Goal: Information Seeking & Learning: Check status

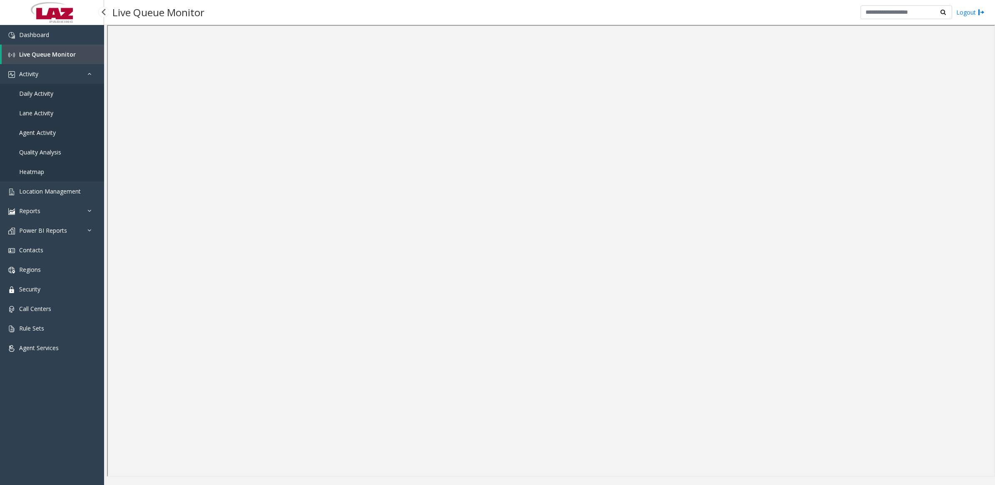
click at [46, 91] on span "Daily Activity" at bounding box center [36, 93] width 34 height 8
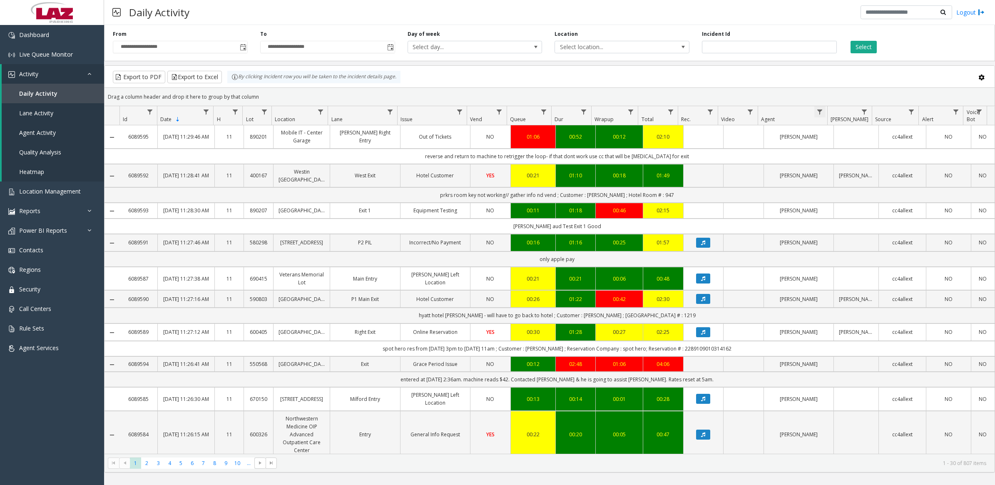
click at [819, 112] on span "Data table" at bounding box center [819, 112] width 7 height 7
click at [825, 148] on input "Agent Filter" at bounding box center [855, 148] width 71 height 14
type input "****"
click button "Filter" at bounding box center [874, 225] width 34 height 18
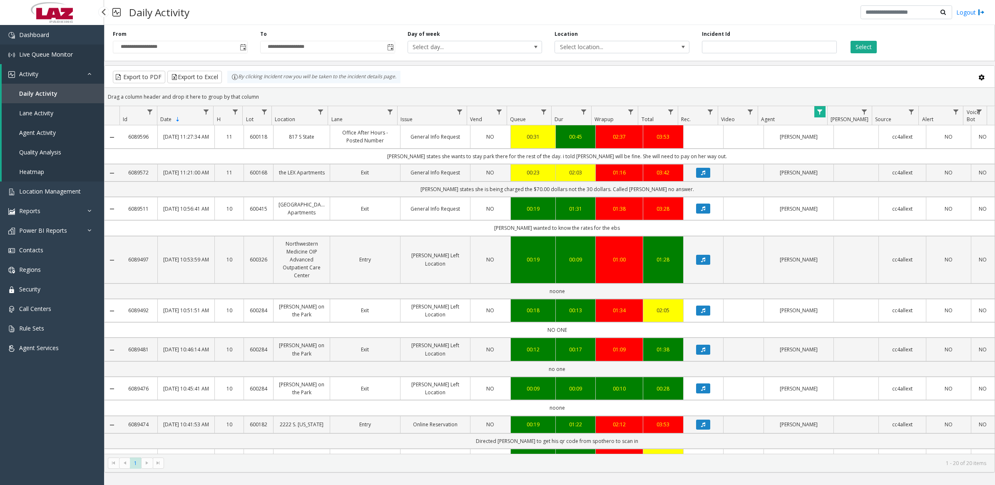
click at [38, 53] on span "Live Queue Monitor" at bounding box center [46, 54] width 54 height 8
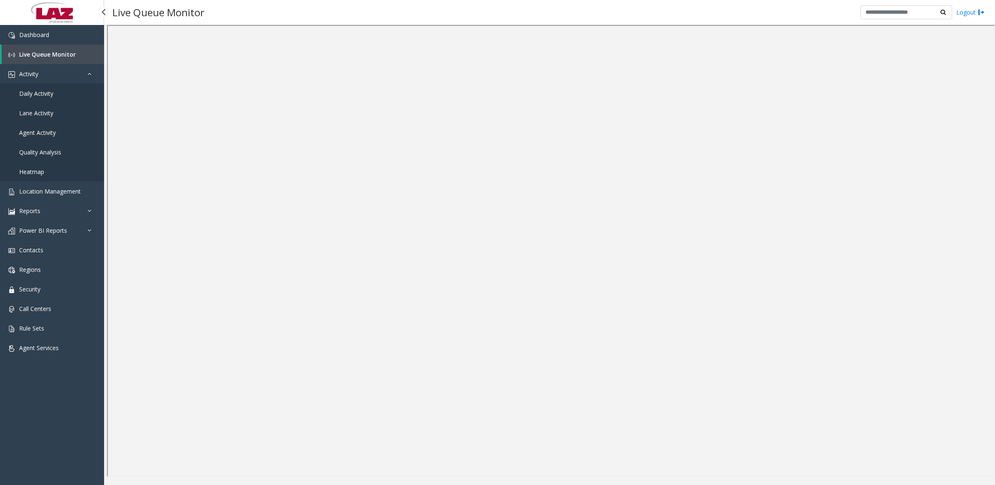
click at [36, 92] on span "Daily Activity" at bounding box center [36, 93] width 34 height 8
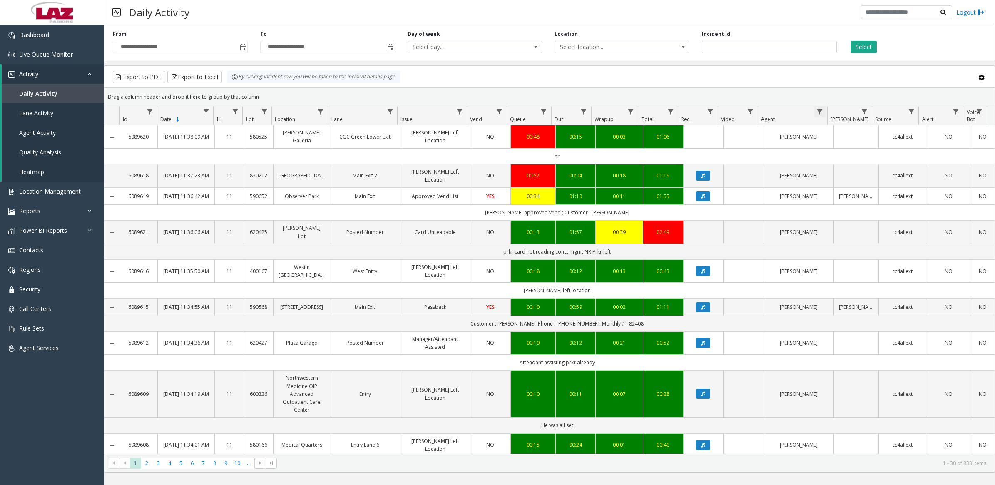
click at [817, 109] on span "Data table" at bounding box center [819, 112] width 7 height 7
click at [834, 148] on input "Agent Filter" at bounding box center [855, 148] width 71 height 14
type input "******"
click button "Filter" at bounding box center [874, 225] width 34 height 18
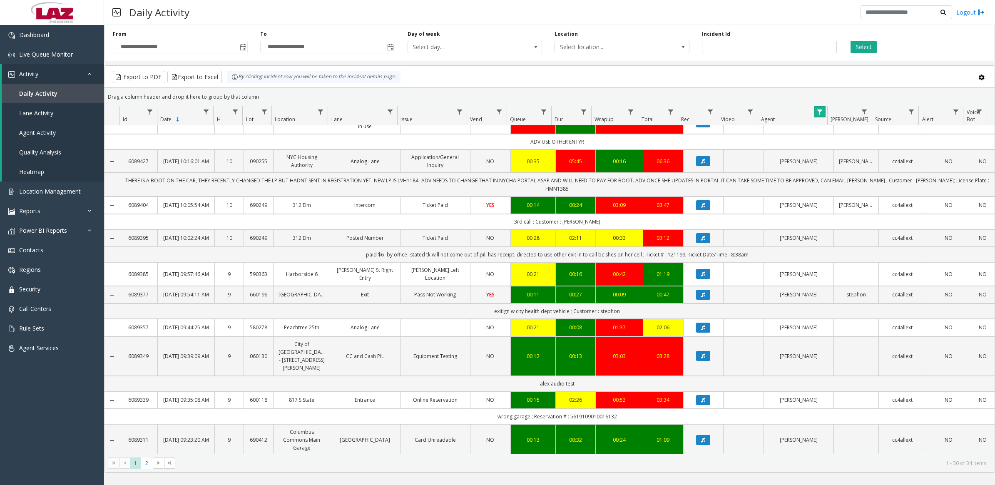
scroll to position [727, 0]
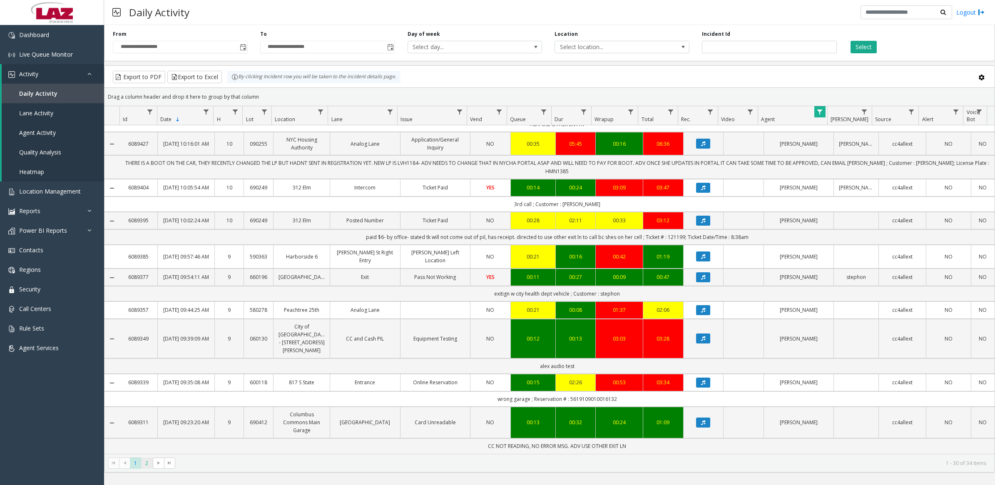
click at [144, 464] on span "2" at bounding box center [146, 462] width 11 height 11
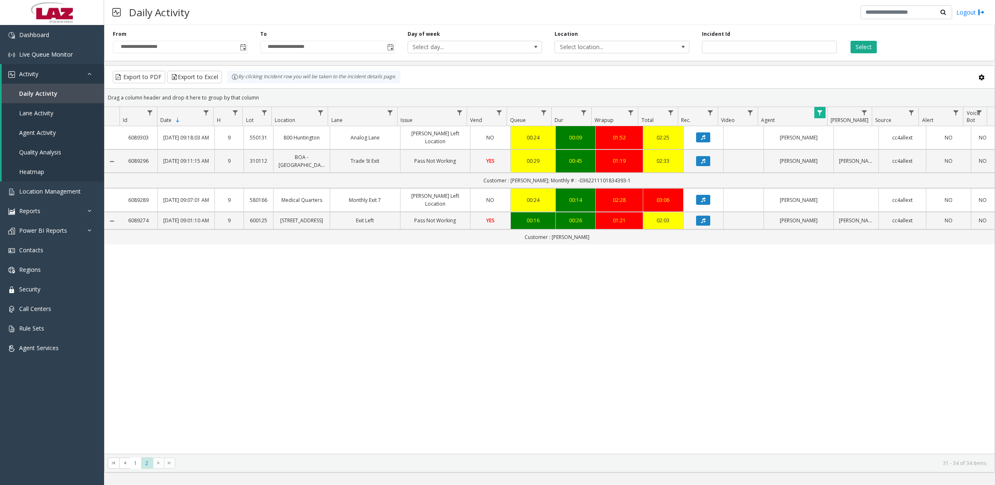
click at [819, 113] on span "Data table" at bounding box center [819, 112] width 7 height 7
click at [839, 231] on button "Clear" at bounding box center [837, 226] width 34 height 18
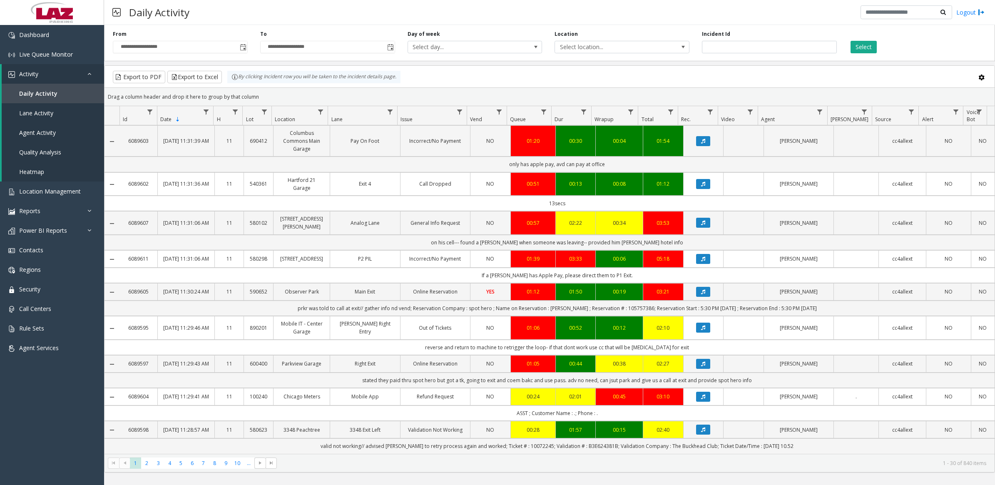
scroll to position [852, 0]
click at [146, 465] on span "2" at bounding box center [146, 462] width 11 height 11
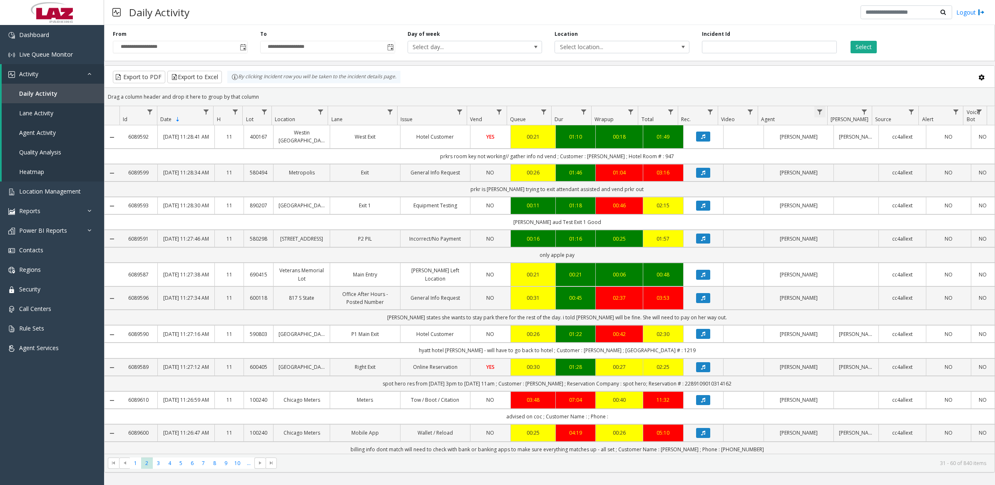
click at [819, 111] on span "Data table" at bounding box center [819, 112] width 7 height 7
click at [833, 149] on input "Agent Filter" at bounding box center [855, 148] width 71 height 14
type input "*****"
click button "Filter" at bounding box center [874, 225] width 34 height 18
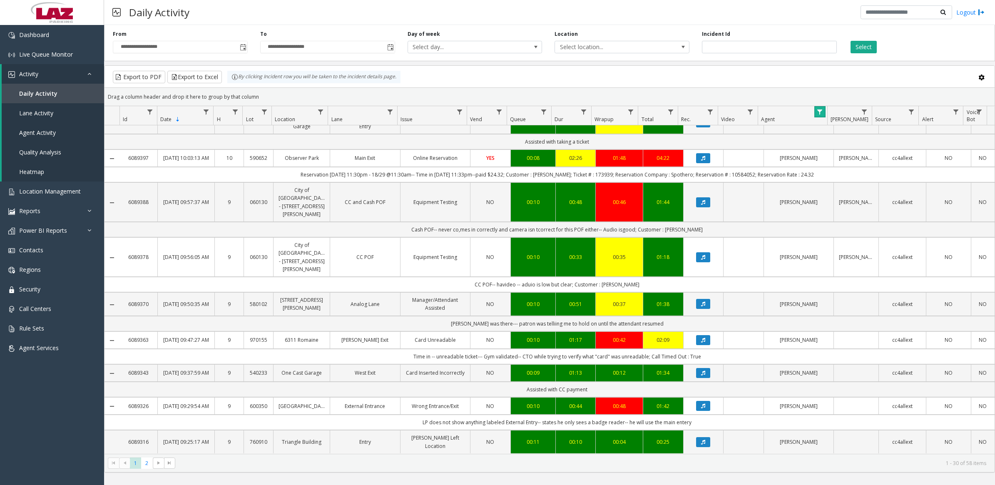
scroll to position [781, 0]
click at [148, 464] on span "2" at bounding box center [146, 462] width 11 height 11
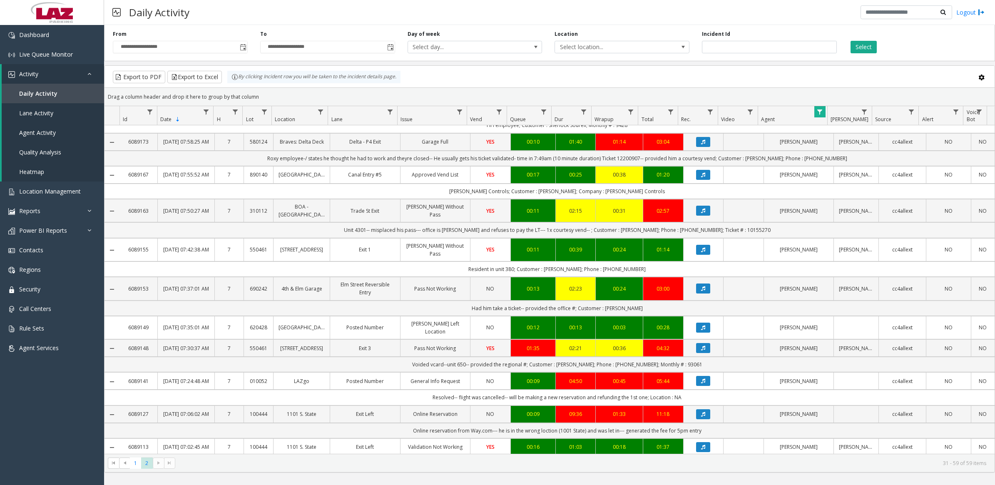
scroll to position [742, 0]
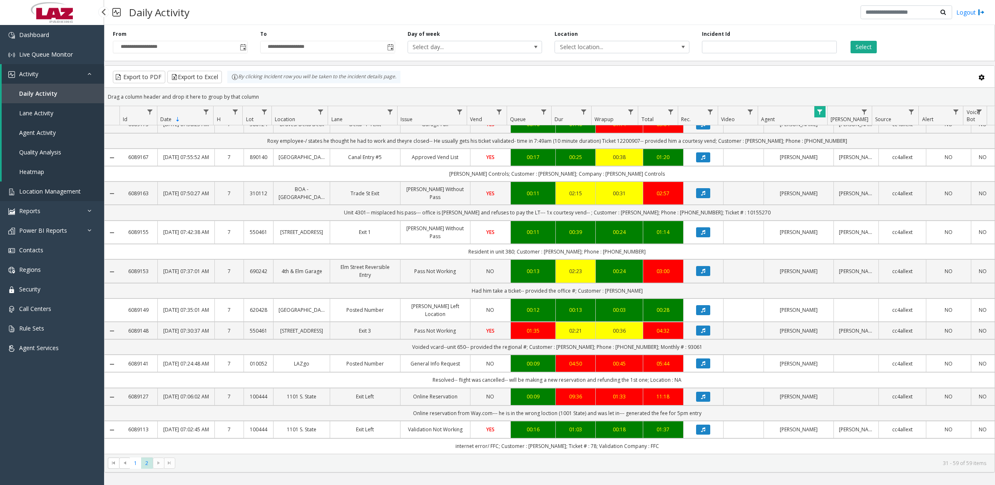
click at [51, 193] on span "Location Management" at bounding box center [50, 191] width 62 height 8
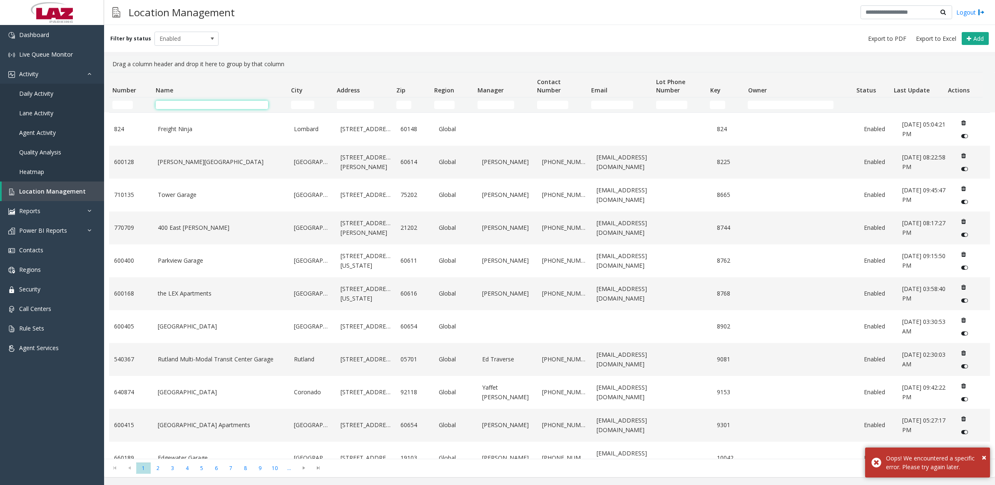
click at [200, 105] on input "Name Filter" at bounding box center [212, 105] width 112 height 8
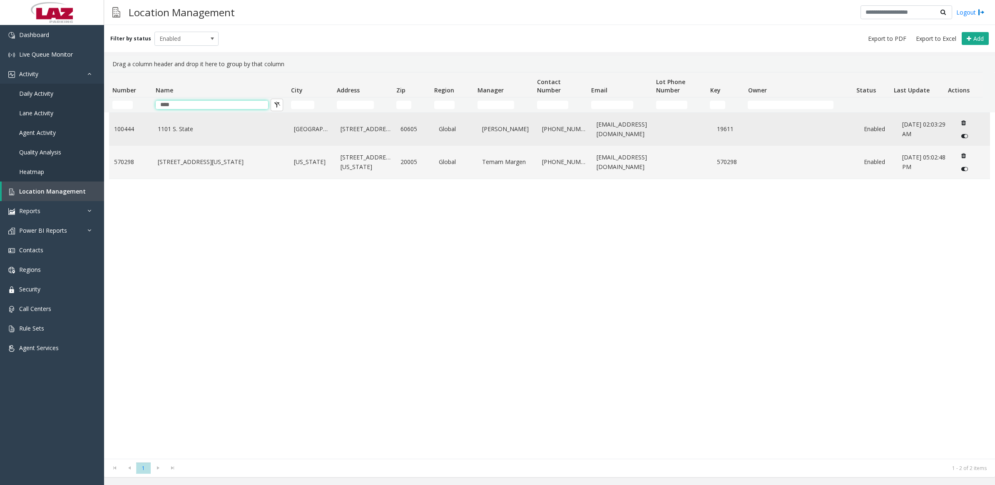
type input "****"
click at [192, 124] on link "1101 S. State" at bounding box center [221, 128] width 127 height 9
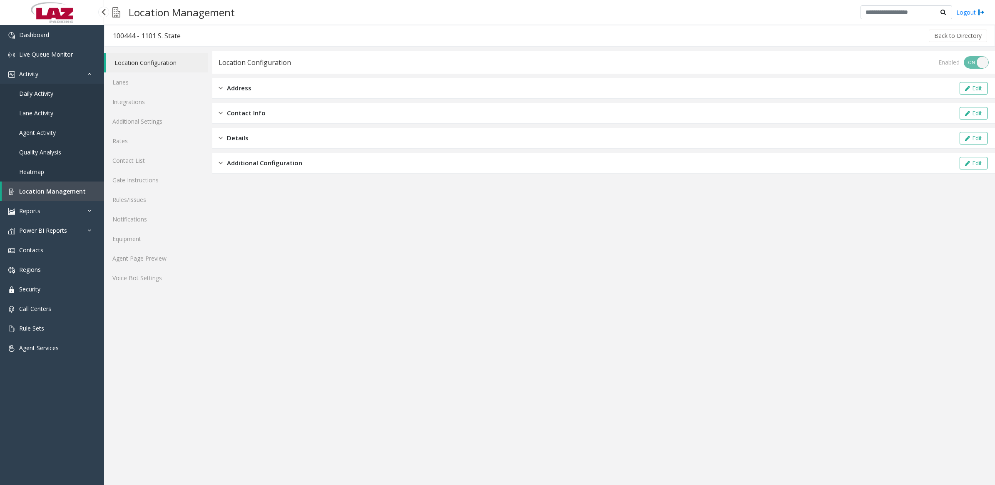
click at [47, 99] on link "Daily Activity" at bounding box center [52, 94] width 104 height 20
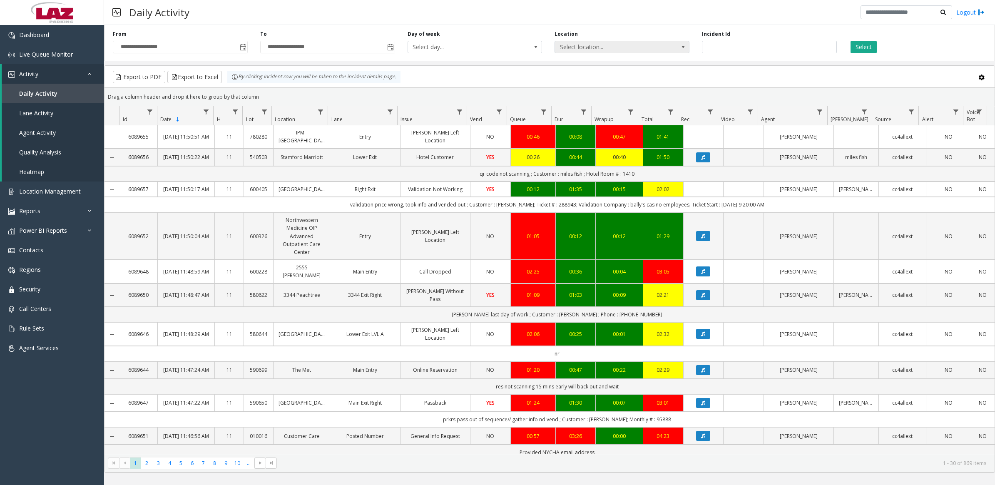
click at [601, 48] on span "Select location..." at bounding box center [608, 47] width 107 height 12
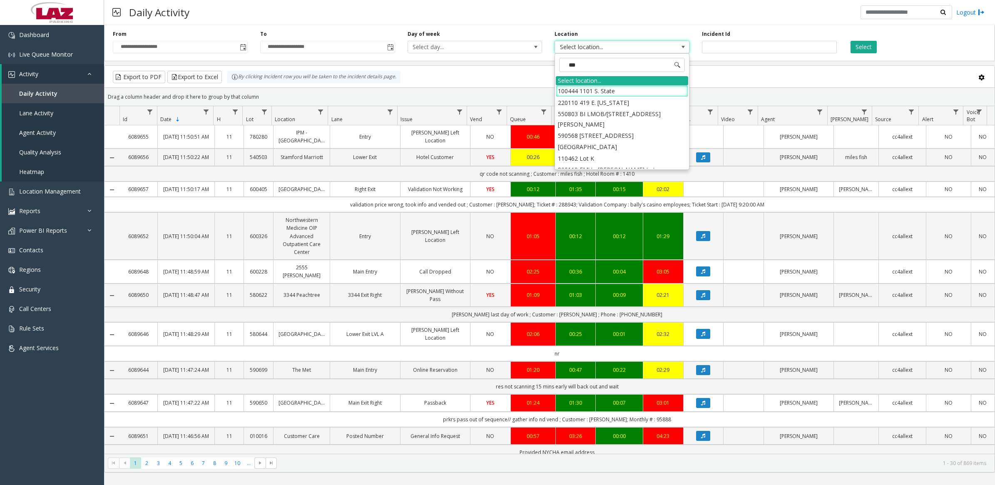
type input "****"
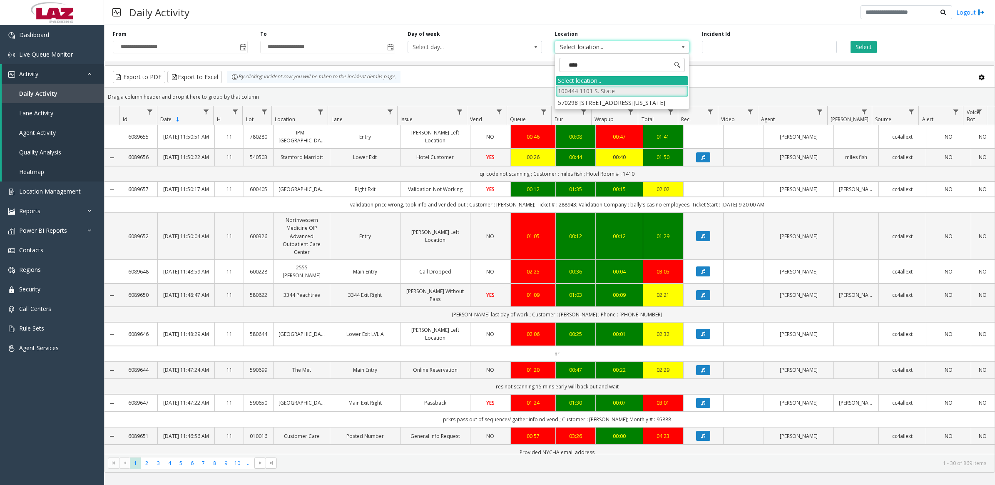
click at [604, 92] on li "100444 1101 S. State" at bounding box center [622, 90] width 132 height 11
click at [857, 50] on button "Select" at bounding box center [863, 47] width 26 height 12
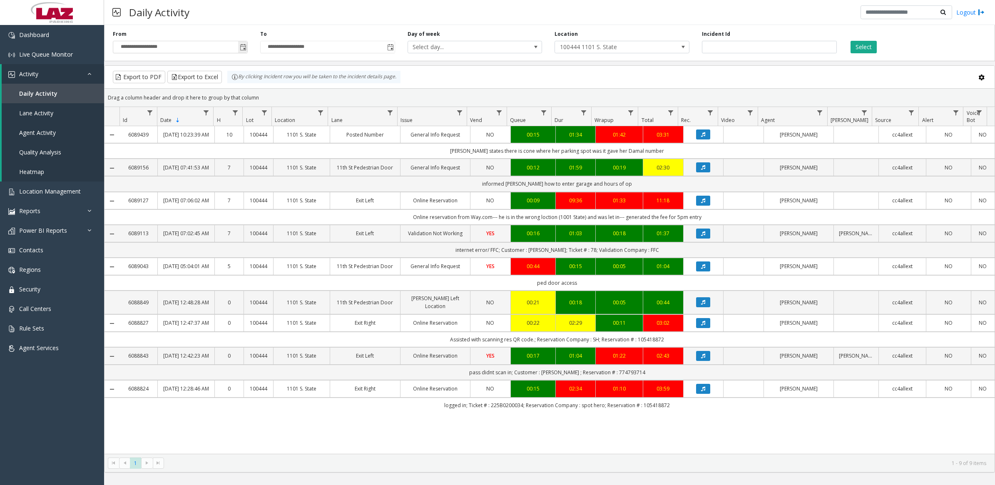
click at [240, 48] on span "Toggle popup" at bounding box center [243, 47] width 7 height 7
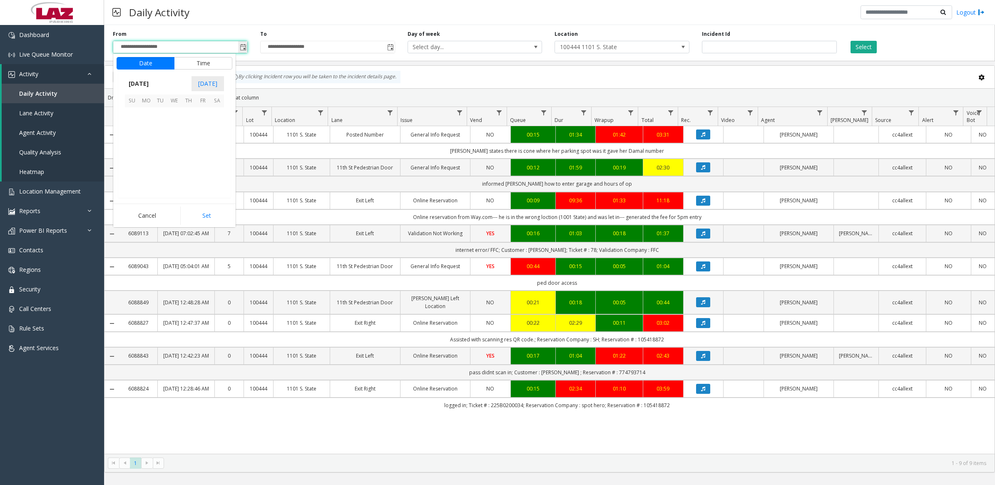
scroll to position [149213, 0]
click at [189, 168] on span "28" at bounding box center [188, 171] width 14 height 14
click at [199, 211] on button "Set" at bounding box center [206, 215] width 52 height 18
type input "**********"
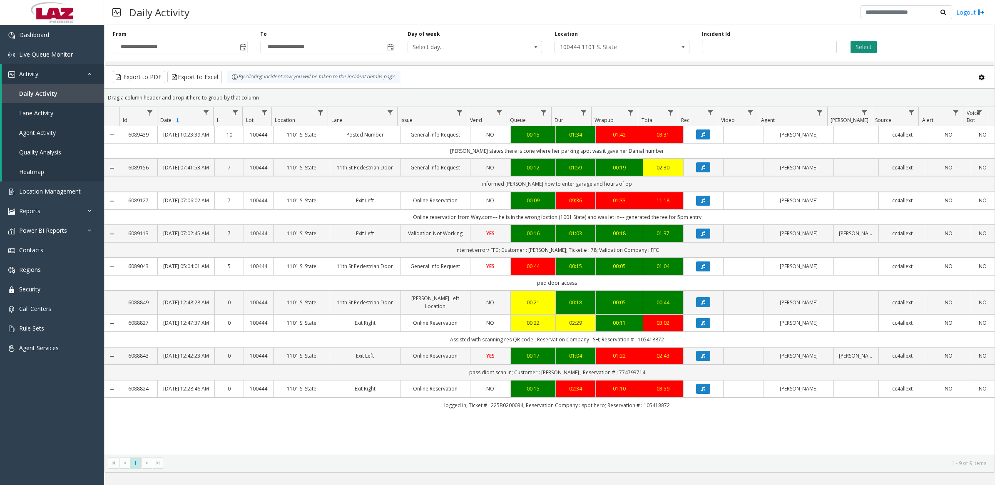
click at [860, 49] on button "Select" at bounding box center [863, 47] width 26 height 12
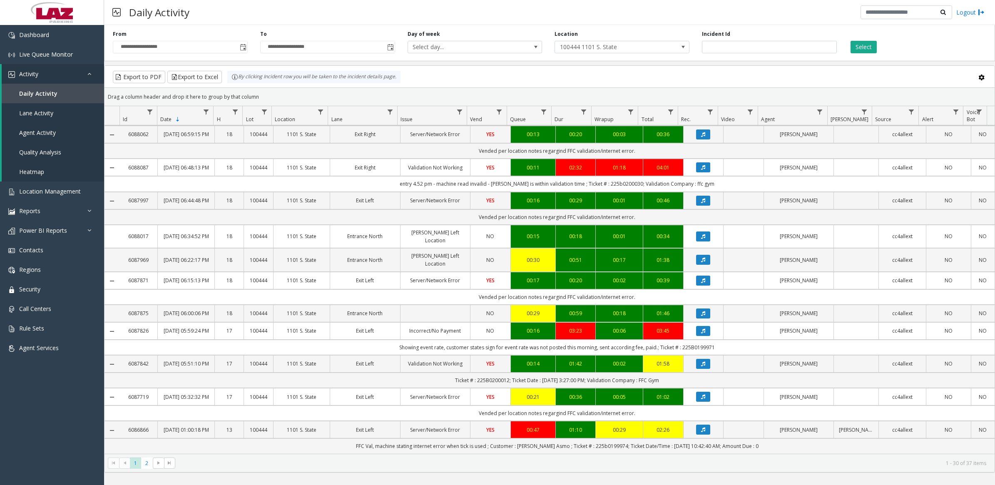
scroll to position [789, 0]
click at [145, 465] on span "2" at bounding box center [146, 462] width 11 height 11
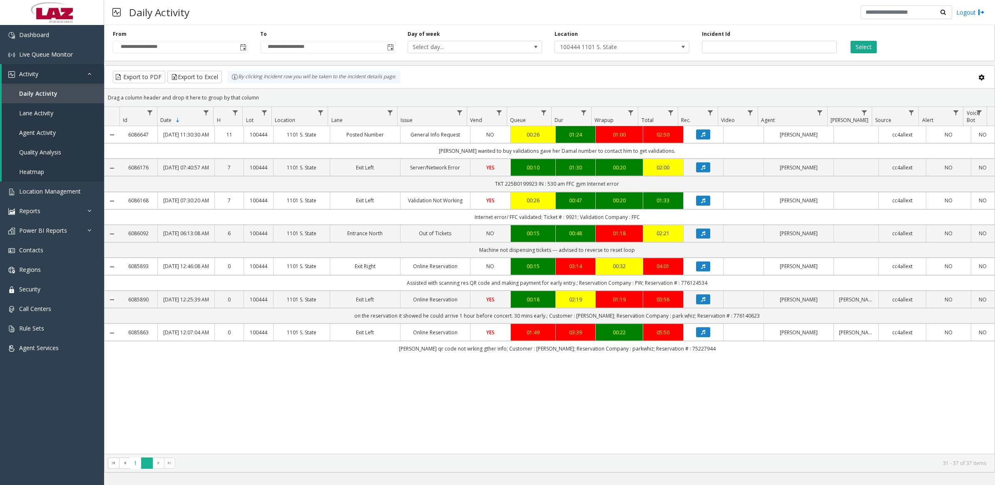
click at [149, 465] on span "2" at bounding box center [146, 462] width 11 height 11
click at [149, 466] on span "2" at bounding box center [146, 462] width 11 height 11
click at [136, 463] on span "1" at bounding box center [135, 462] width 11 height 11
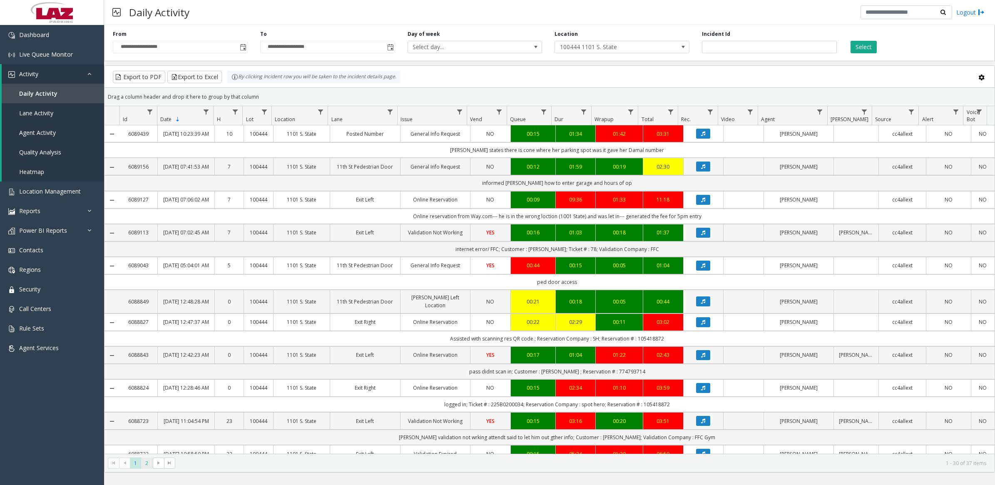
click at [147, 464] on span "2" at bounding box center [146, 462] width 11 height 11
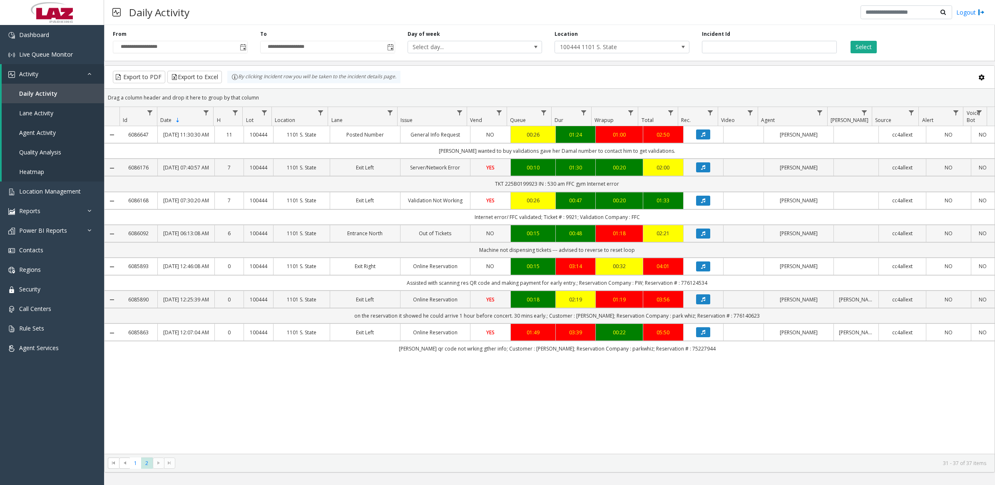
click at [405, 242] on td "Out of Tickets" at bounding box center [435, 233] width 70 height 17
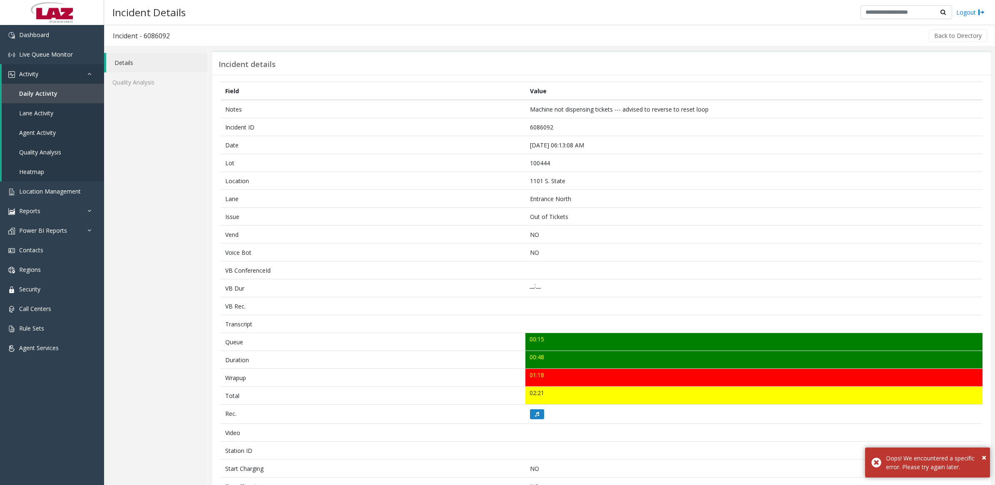
click at [125, 37] on h3 "Incident - 6086092" at bounding box center [141, 35] width 74 height 19
click at [130, 37] on h3 "Incident - 6086092" at bounding box center [141, 35] width 74 height 19
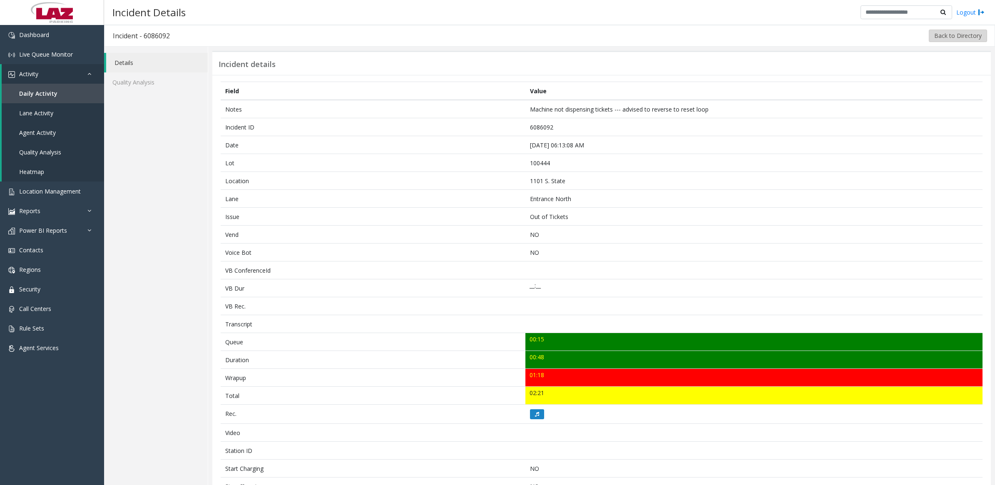
click at [951, 32] on button "Back to Directory" at bounding box center [958, 36] width 58 height 12
